Goal: Navigation & Orientation: Find specific page/section

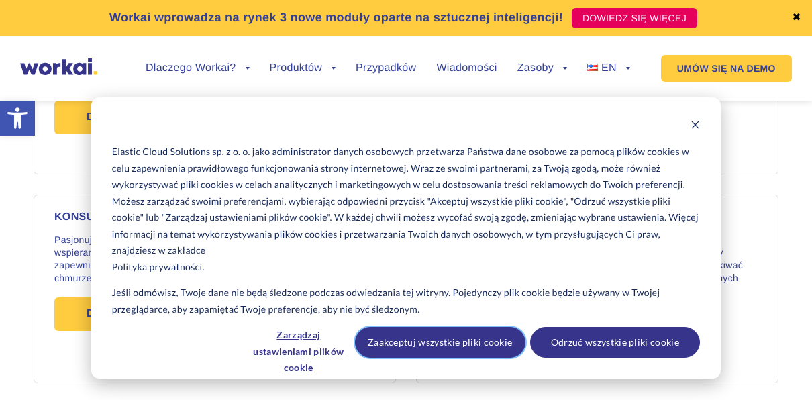
click at [433, 331] on button "Zaakceptuj wszystkie pliki cookie" at bounding box center [440, 342] width 170 height 31
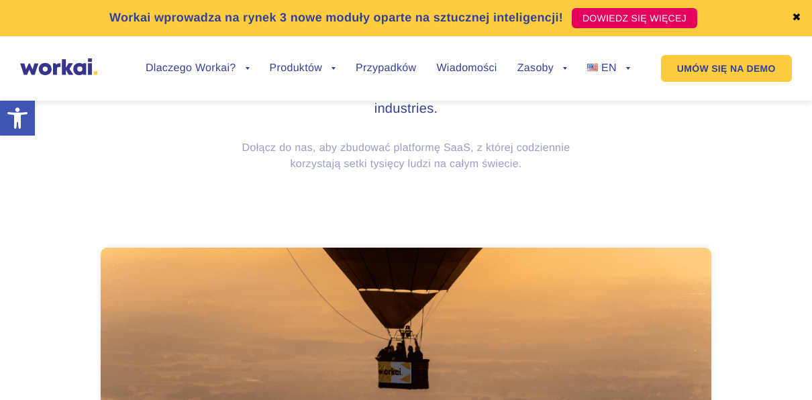
scroll to position [559, 0]
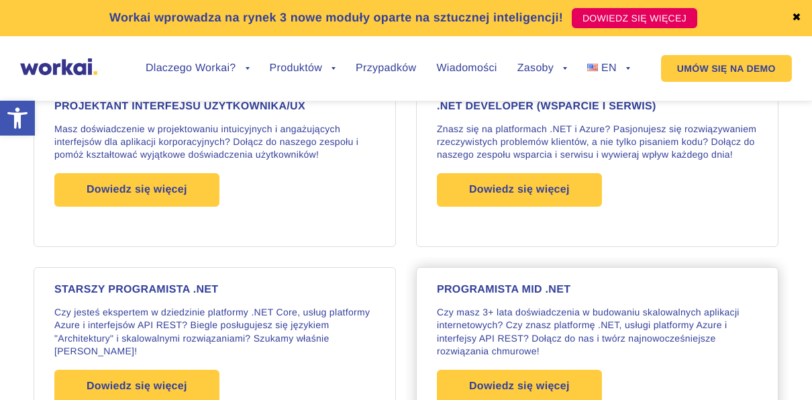
scroll to position [1090, 0]
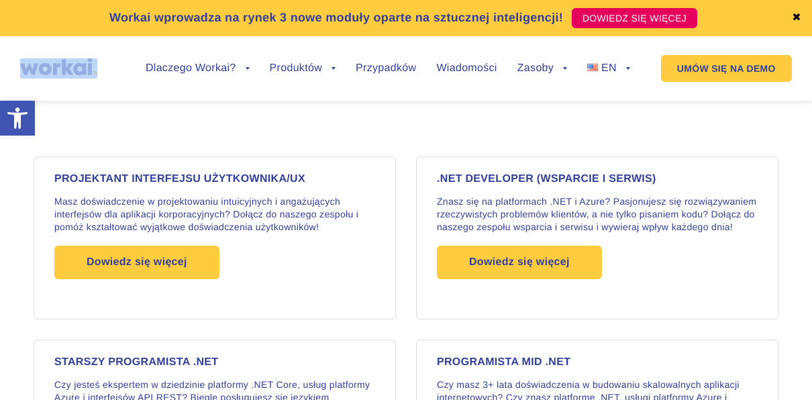
drag, startPoint x: 111, startPoint y: 76, endPoint x: 1, endPoint y: 64, distance: 111.4
click at [1, 64] on div "Workai wprowadza na rynek 3 nowe moduły oparte na sztucznej inteligencji! DOWIE…" at bounding box center [406, 50] width 812 height 101
drag, startPoint x: 1, startPoint y: 64, endPoint x: 50, endPoint y: 68, distance: 49.9
